Goal: Task Accomplishment & Management: Manage account settings

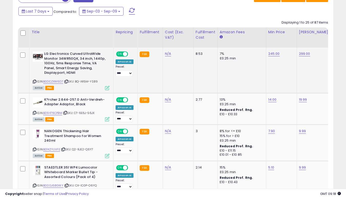
click icon
click link "245.00"
type input "***"
click button "submit"
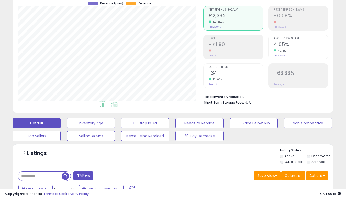
scroll to position [42, 0]
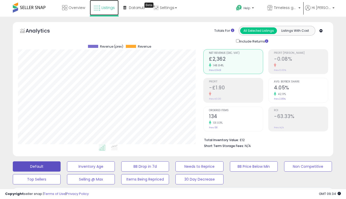
click at [107, 8] on span "Listings" at bounding box center [107, 7] width 13 height 5
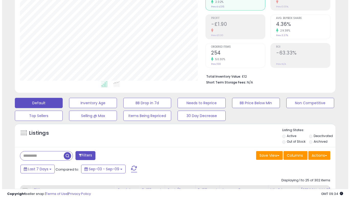
scroll to position [102, 0]
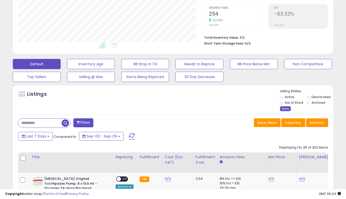
click at [285, 107] on div "Apply" at bounding box center [285, 108] width 11 height 5
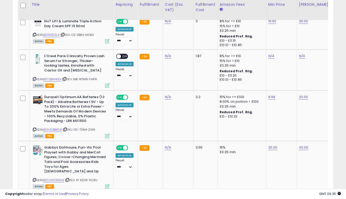
scroll to position [1150, 0]
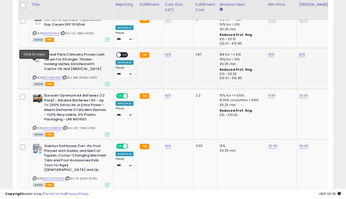
click at [34, 76] on icon at bounding box center [34, 77] width 3 height 3
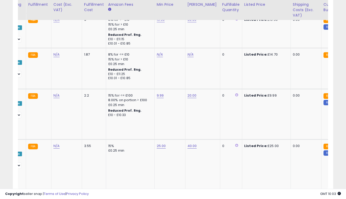
scroll to position [0, 112]
click at [156, 52] on link "N/A" at bounding box center [159, 54] width 6 height 5
type input "*****"
click button "submit" at bounding box center [172, 28] width 9 height 8
click at [190, 52] on link "N/A" at bounding box center [190, 54] width 6 height 5
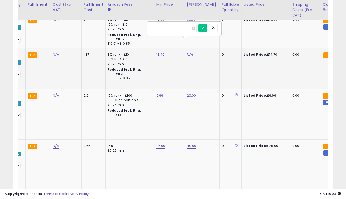
type input "**"
click button "submit" at bounding box center [202, 28] width 9 height 8
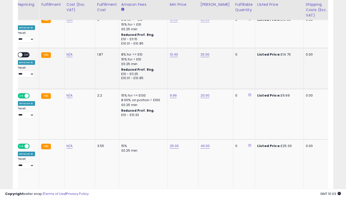
scroll to position [0, 17]
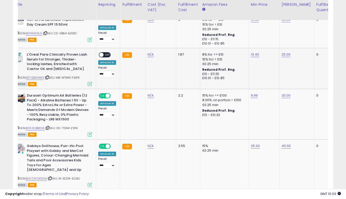
click at [109, 53] on span "OFF" at bounding box center [108, 55] width 8 height 4
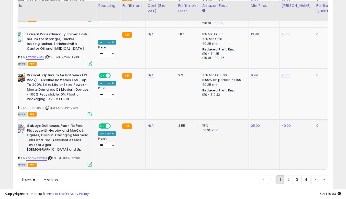
scroll to position [1171, 0]
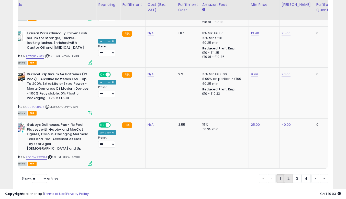
click at [288, 174] on link "2" at bounding box center [288, 178] width 9 height 9
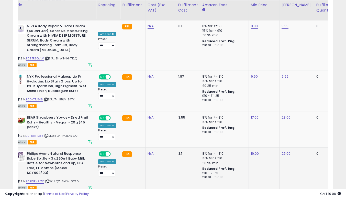
scroll to position [1222, 0]
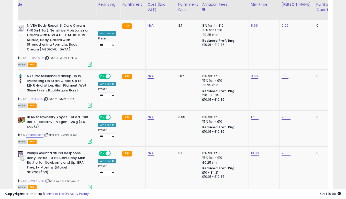
click at [296, 198] on link "3" at bounding box center [297, 202] width 9 height 9
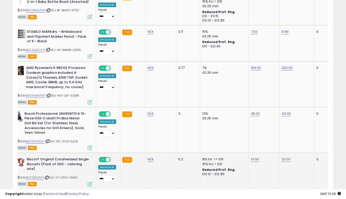
scroll to position [1062, 0]
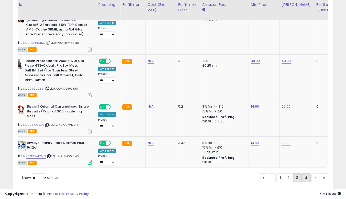
click at [303, 173] on link "4" at bounding box center [305, 177] width 9 height 9
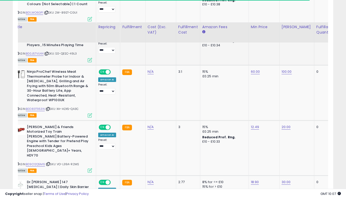
scroll to position [610, 0]
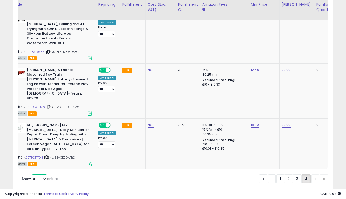
click at [39, 174] on select "** **" at bounding box center [39, 178] width 15 height 9
select select "**"
click at [32, 174] on select "** **" at bounding box center [39, 178] width 15 height 9
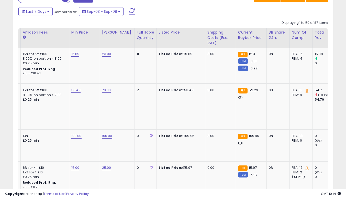
scroll to position [0, 0]
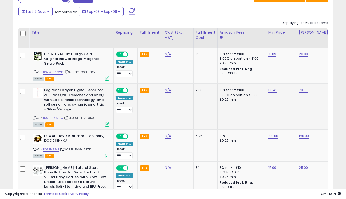
click at [33, 118] on icon at bounding box center [34, 117] width 3 height 3
click at [274, 93] on link "53.49" at bounding box center [272, 89] width 9 height 5
type input "*****"
click button "submit" at bounding box center [285, 77] width 9 height 8
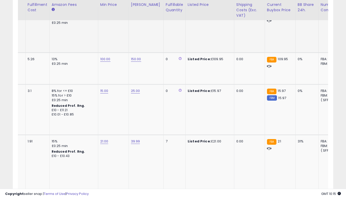
scroll to position [0, 171]
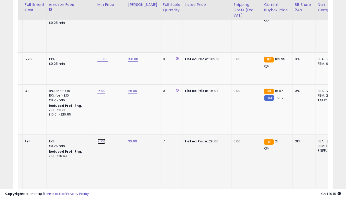
click at [102, 140] on link "21.00" at bounding box center [101, 141] width 8 height 5
type input "*****"
click button "submit" at bounding box center [114, 128] width 9 height 8
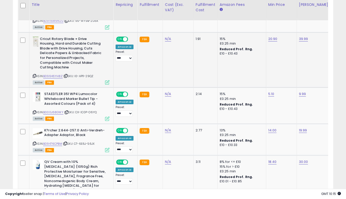
scroll to position [0, 54]
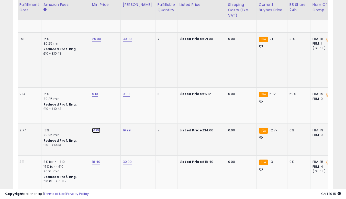
click at [98, 132] on link "14.00" at bounding box center [96, 130] width 8 height 5
type input "**"
click button "submit" at bounding box center [109, 117] width 9 height 8
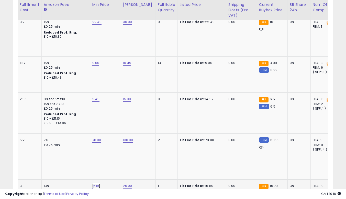
click at [97, 183] on link "15.80" at bounding box center [96, 185] width 8 height 5
type input "*****"
click button "submit" at bounding box center [109, 145] width 9 height 8
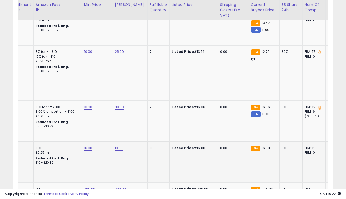
drag, startPoint x: 174, startPoint y: 128, endPoint x: 176, endPoint y: 137, distance: 9.9
drag, startPoint x: 176, startPoint y: 137, endPoint x: 162, endPoint y: 140, distance: 14.5
click at [162, 141] on td "11" at bounding box center [158, 161] width 22 height 41
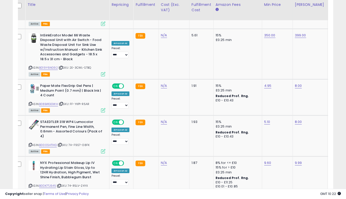
scroll to position [0, 0]
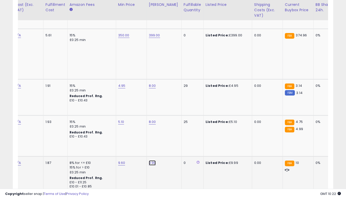
click at [152, 160] on link "9.99" at bounding box center [152, 162] width 7 height 5
type input "*"
type input "**"
click button "submit" at bounding box center [165, 108] width 9 height 8
click at [152, 160] on link "10.00" at bounding box center [153, 162] width 8 height 5
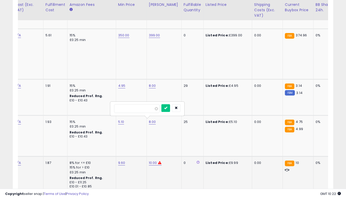
type input "*"
type input "**"
click button "submit" at bounding box center [165, 108] width 9 height 8
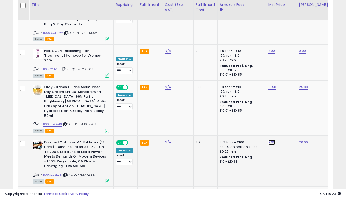
click at [268, 140] on link "9.99" at bounding box center [271, 142] width 7 height 5
type input "****"
click button "submit" at bounding box center [284, 69] width 9 height 8
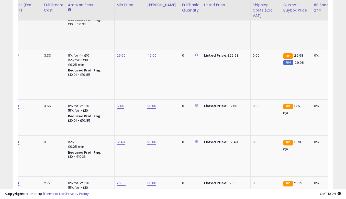
scroll to position [2275, 0]
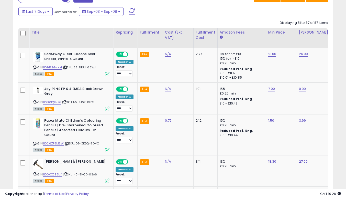
scroll to position [0, 8]
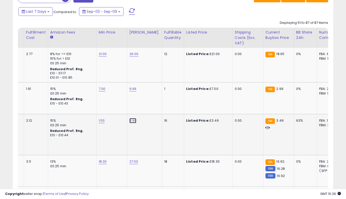
click at [130, 121] on link "3.99" at bounding box center [132, 120] width 7 height 5
type input "*"
click button "submit" at bounding box center [145, 108] width 9 height 8
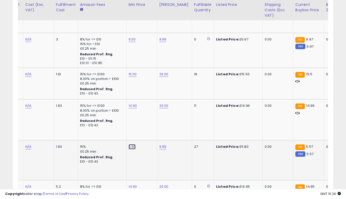
click at [129, 146] on link "5.80" at bounding box center [132, 146] width 7 height 5
type input "****"
click button "submit" at bounding box center [145, 134] width 9 height 8
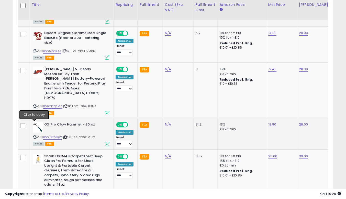
click at [35, 136] on icon at bounding box center [34, 137] width 3 height 3
click at [34, 191] on icon at bounding box center [34, 192] width 3 height 3
click at [273, 153] on link "23.00" at bounding box center [272, 155] width 9 height 5
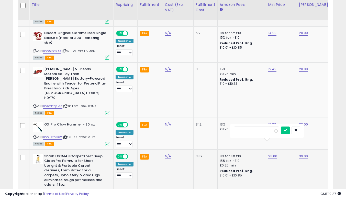
type input "*****"
click button "submit" at bounding box center [285, 130] width 9 height 8
drag, startPoint x: 102, startPoint y: 188, endPoint x: 110, endPoint y: 188, distance: 7.7
click at [110, 188] on div "Copyright seller snap | Terms of Use | Privacy Policy GMT 10:27 Authorization r…" at bounding box center [173, 193] width 346 height 10
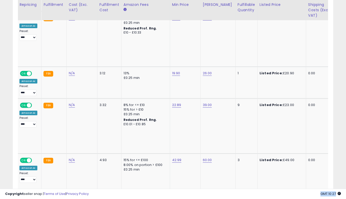
scroll to position [0, 0]
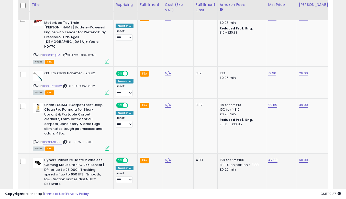
click at [34, 191] on icon at bounding box center [34, 192] width 3 height 3
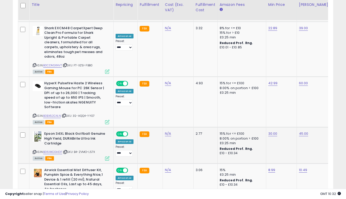
click at [36, 150] on icon at bounding box center [34, 151] width 3 height 3
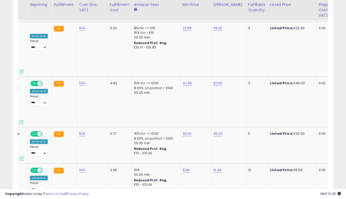
scroll to position [0, 87]
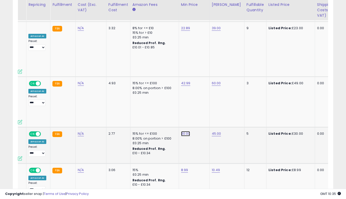
click at [183, 131] on link "30.00" at bounding box center [185, 133] width 9 height 5
type input "*"
type input "*****"
click button "submit" at bounding box center [198, 98] width 9 height 8
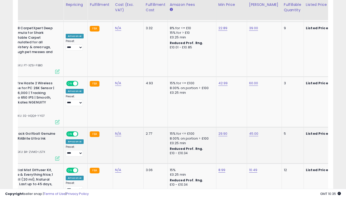
scroll to position [0, 0]
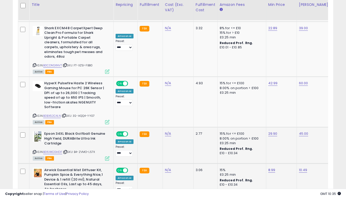
click at [34, 172] on div "ASIN: B0C65JVF3C | SKU: 8U-G6ZY-IFPO Active FBA" at bounding box center [71, 186] width 77 height 38
click at [34, 196] on icon at bounding box center [34, 197] width 3 height 3
click at [271, 167] on link "8.99" at bounding box center [271, 169] width 7 height 5
type input "*"
type input "****"
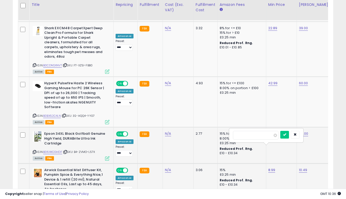
click button "submit" at bounding box center [284, 135] width 9 height 8
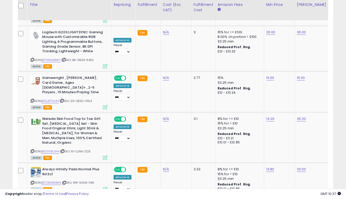
scroll to position [0, 56]
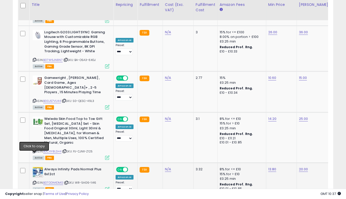
click at [34, 181] on icon at bounding box center [34, 182] width 3 height 3
click at [270, 166] on link "13.80" at bounding box center [272, 168] width 8 height 5
type input "*****"
click button "submit" at bounding box center [284, 129] width 9 height 8
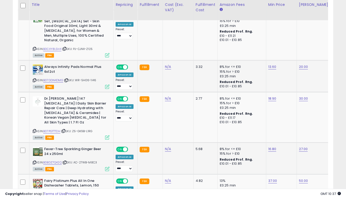
click at [34, 161] on icon at bounding box center [34, 162] width 3 height 3
click at [270, 146] on link "16.80" at bounding box center [272, 148] width 8 height 5
type input "*"
type input "**"
click button "submit" at bounding box center [285, 104] width 9 height 8
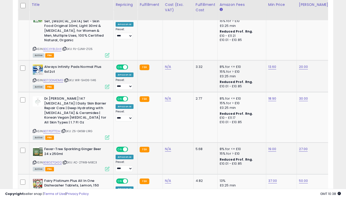
scroll to position [0, 3]
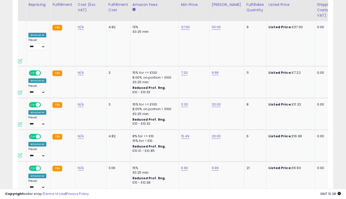
scroll to position [0, 3]
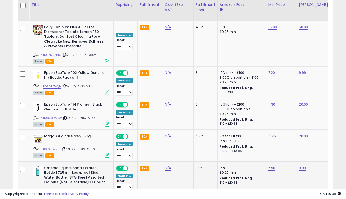
click at [35, 189] on icon at bounding box center [34, 190] width 3 height 3
click at [273, 165] on link "6.90" at bounding box center [271, 167] width 7 height 5
type input "****"
click button "submit" at bounding box center [284, 123] width 9 height 8
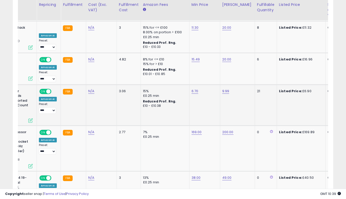
scroll to position [0, 139]
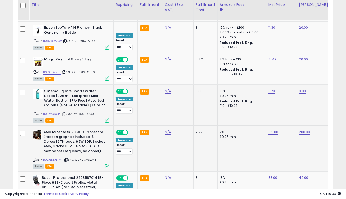
click at [33, 158] on icon at bounding box center [34, 159] width 3 height 3
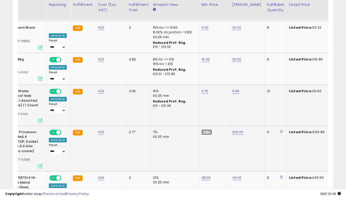
click at [208, 129] on link "169.00" at bounding box center [206, 131] width 10 height 5
type input "***"
click button "submit" at bounding box center [219, 87] width 9 height 8
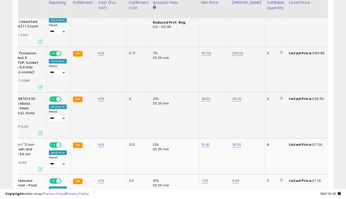
scroll to position [1498, 0]
